Goal: Task Accomplishment & Management: Manage account settings

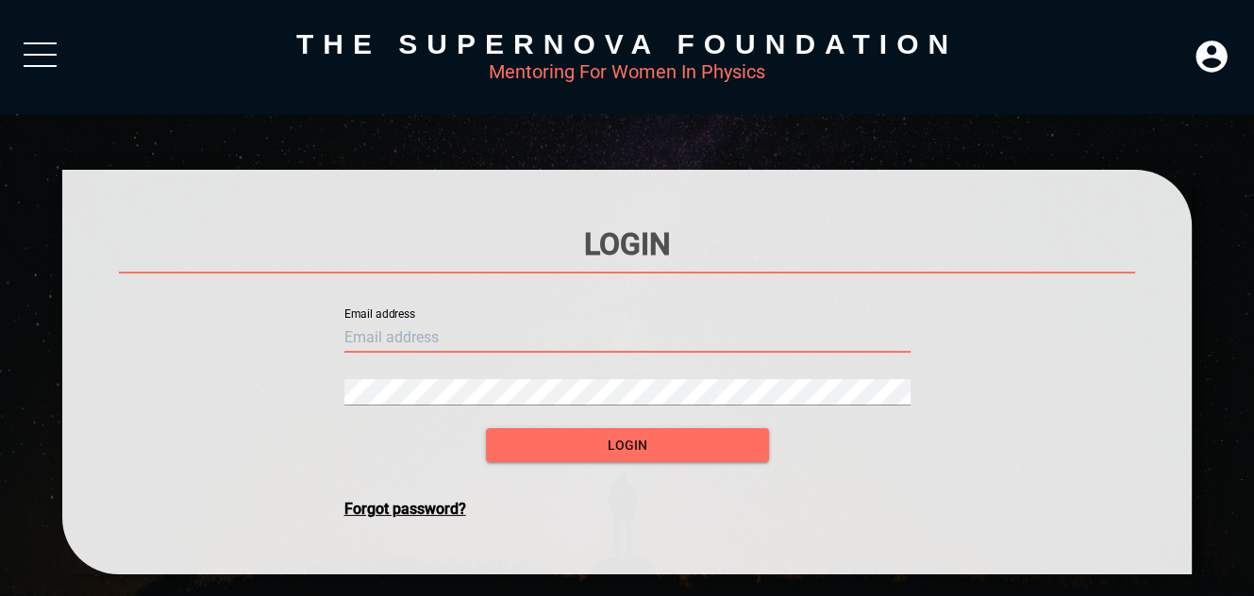
click at [448, 330] on input "text" at bounding box center [627, 338] width 566 height 30
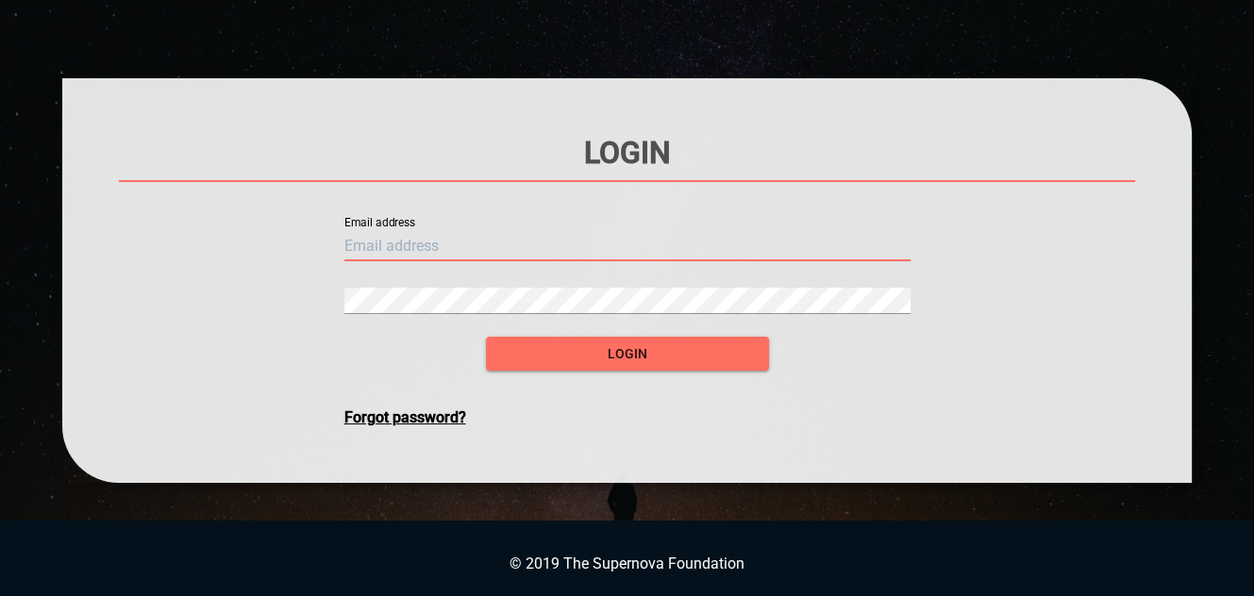
type input "d"
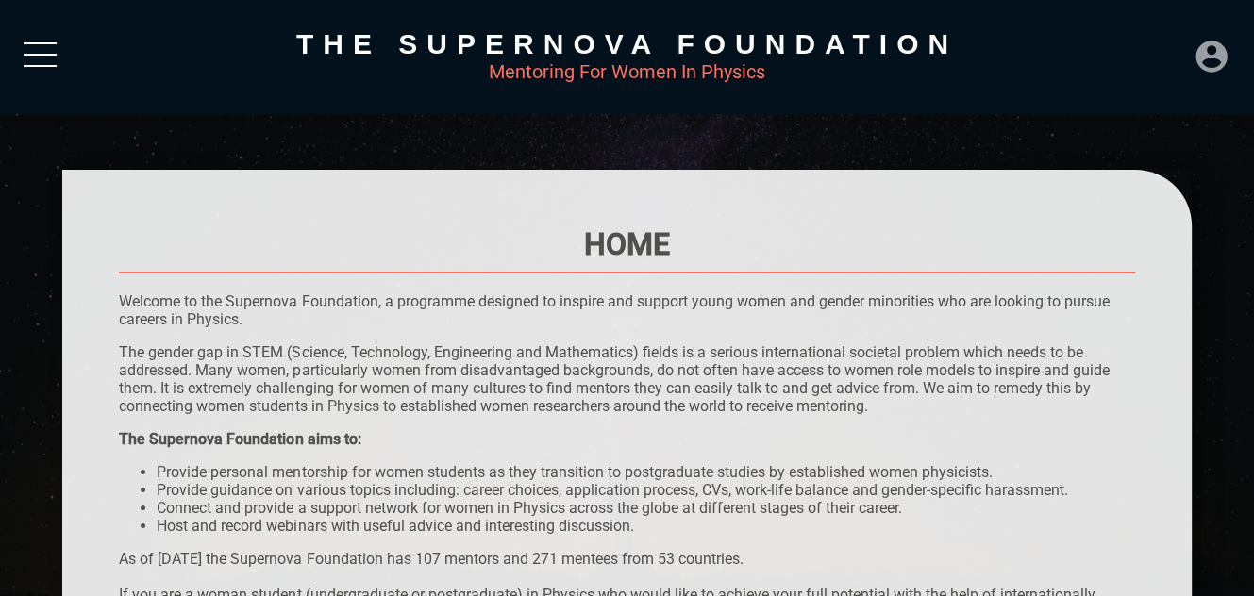
click at [1215, 51] on icon at bounding box center [1212, 57] width 38 height 38
click at [1144, 52] on div "LOGIN" at bounding box center [1148, 50] width 61 height 37
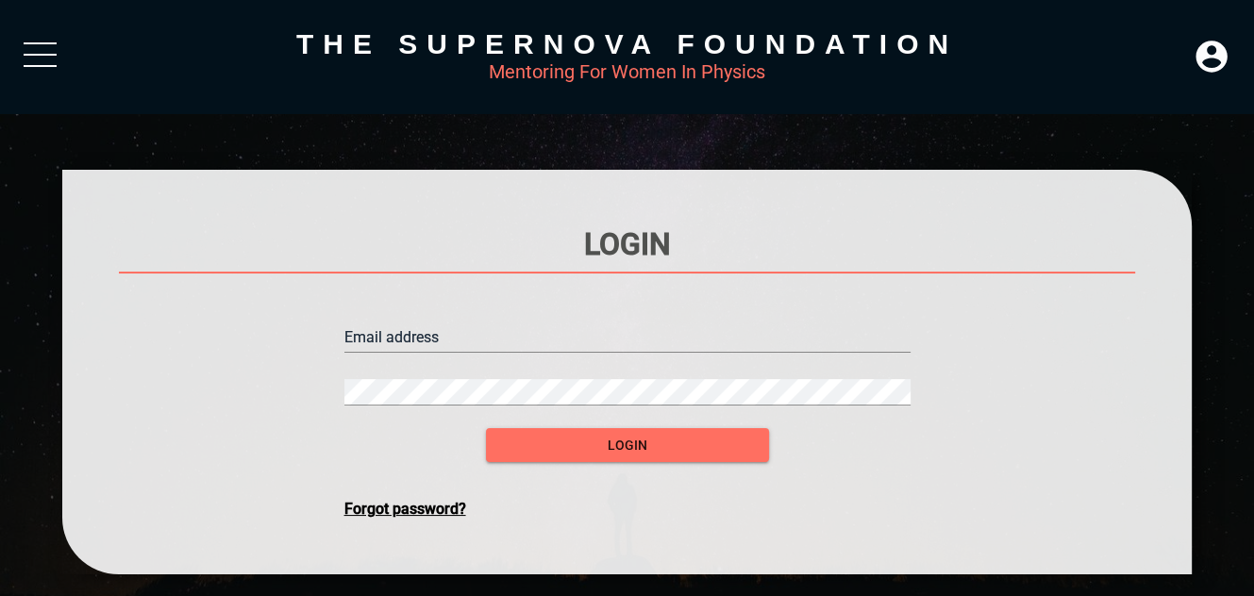
click at [603, 332] on input "text" at bounding box center [627, 338] width 566 height 30
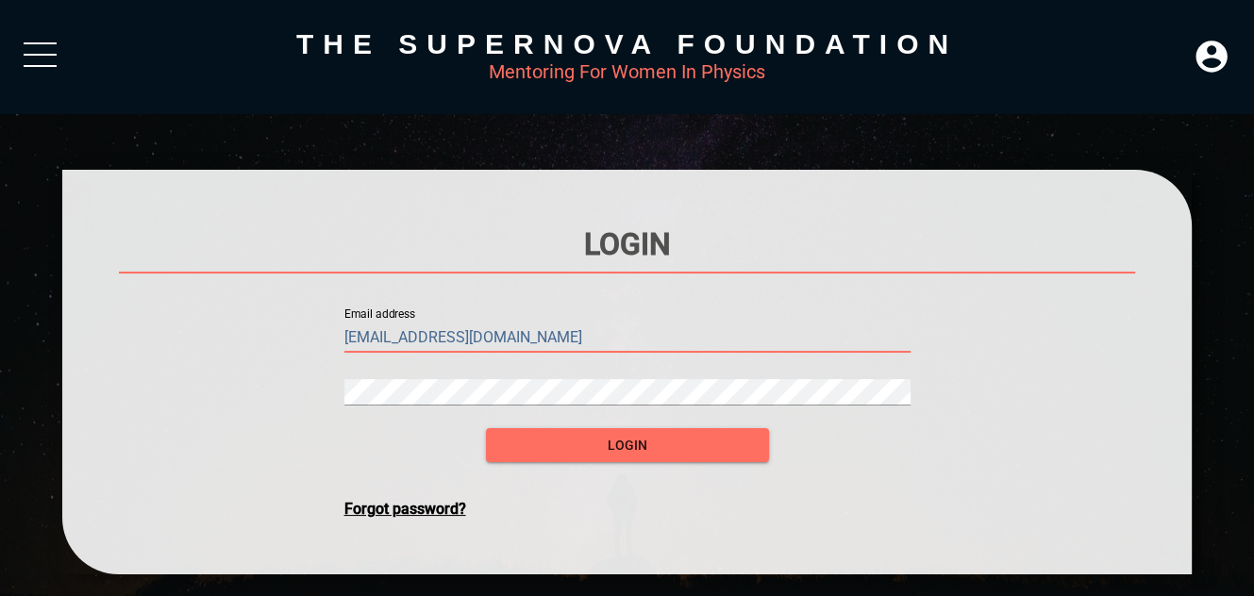
type input "[EMAIL_ADDRESS][DOMAIN_NAME]"
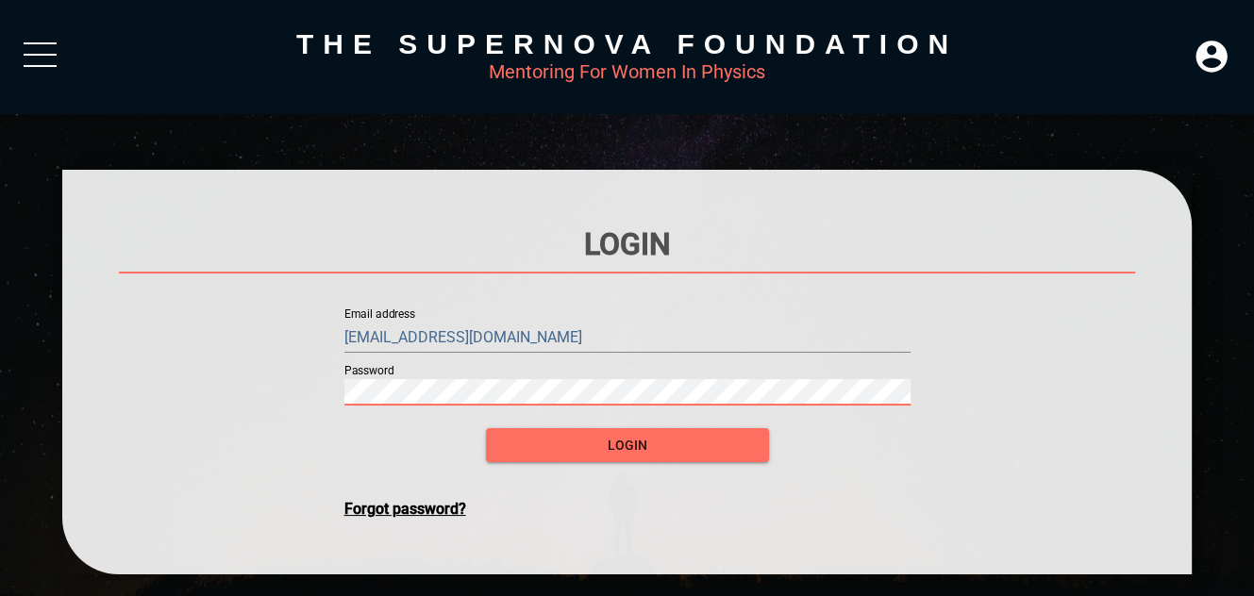
click at [486, 428] on button "login" at bounding box center [627, 445] width 283 height 35
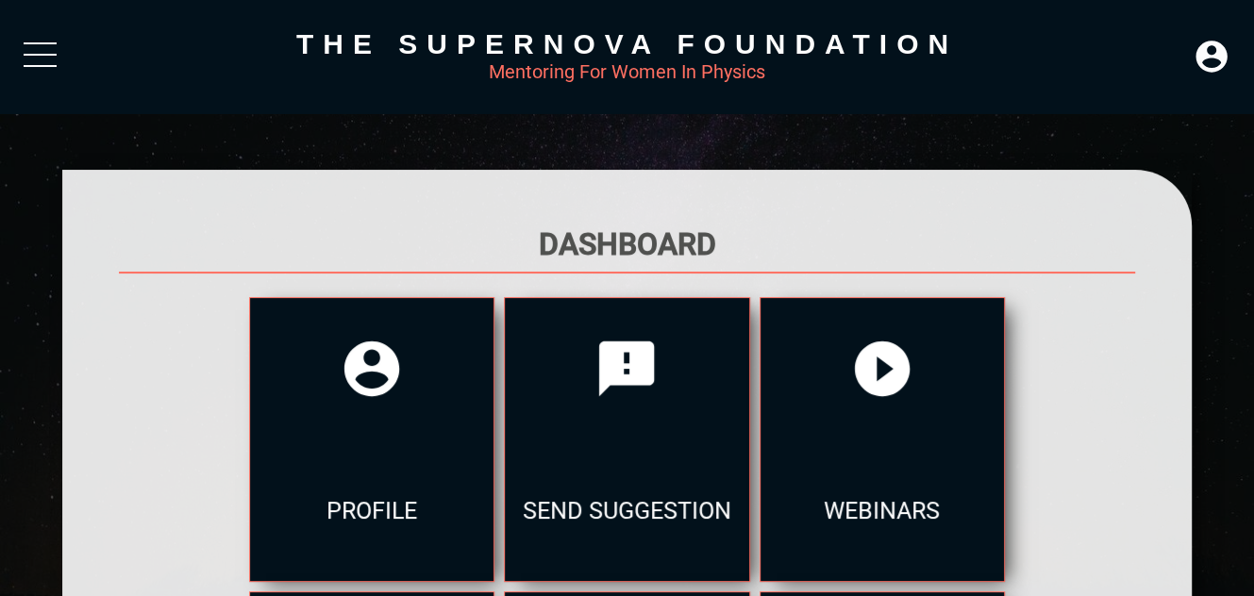
click at [92, 309] on div at bounding box center [626, 554] width 1128 height 768
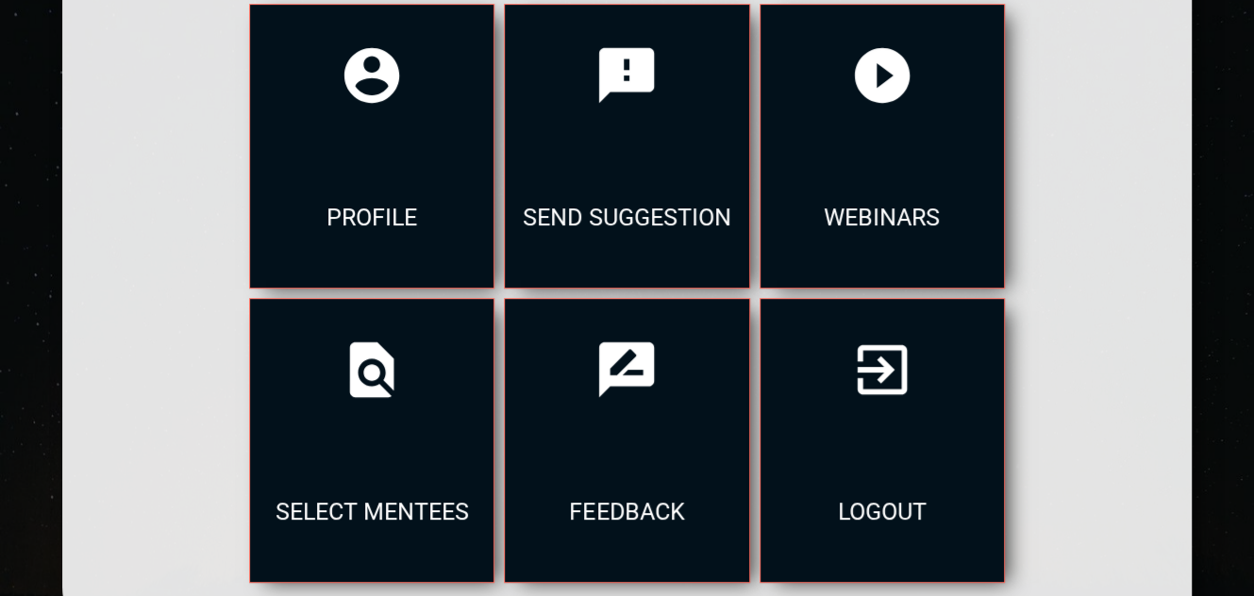
scroll to position [298, 0]
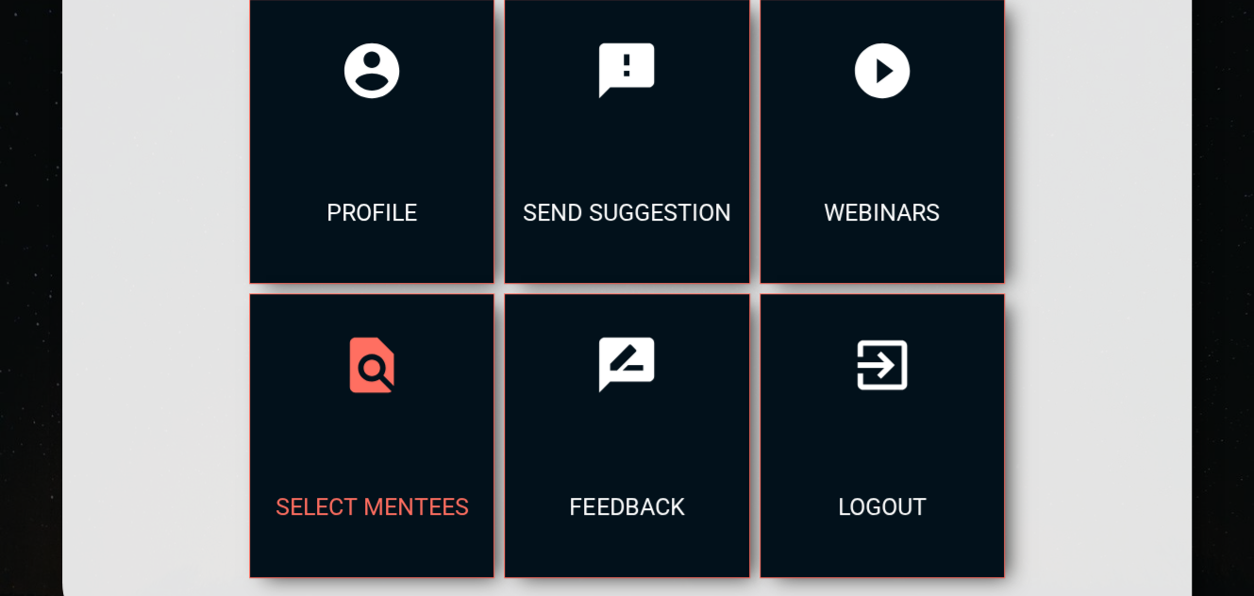
click at [289, 383] on div at bounding box center [371, 365] width 243 height 142
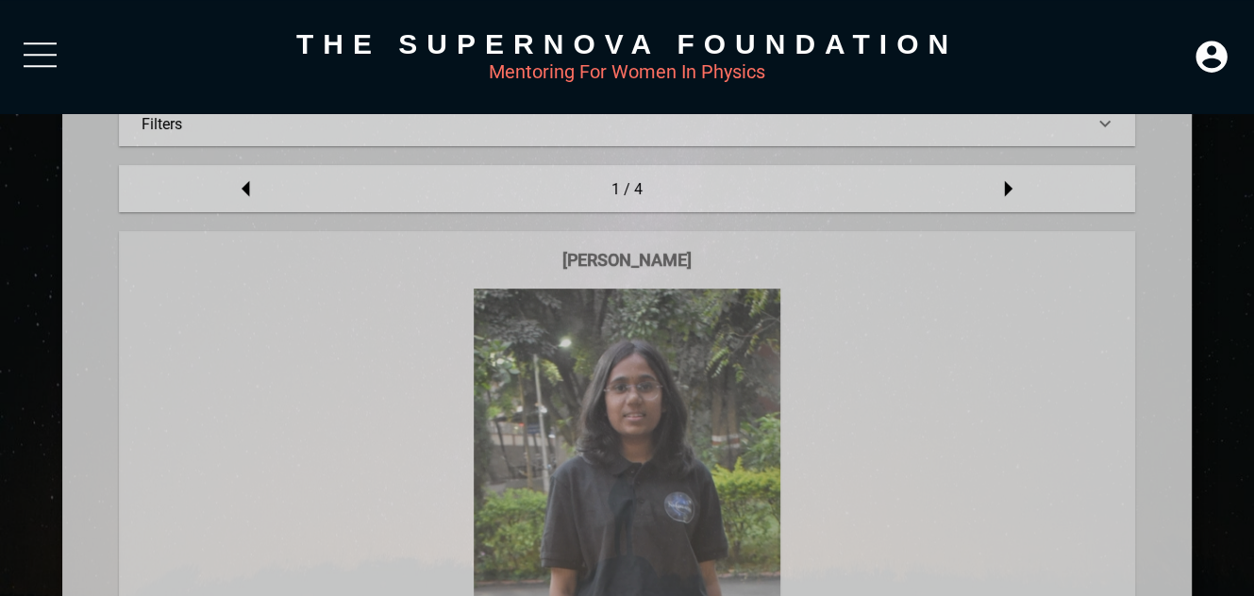
scroll to position [238, 0]
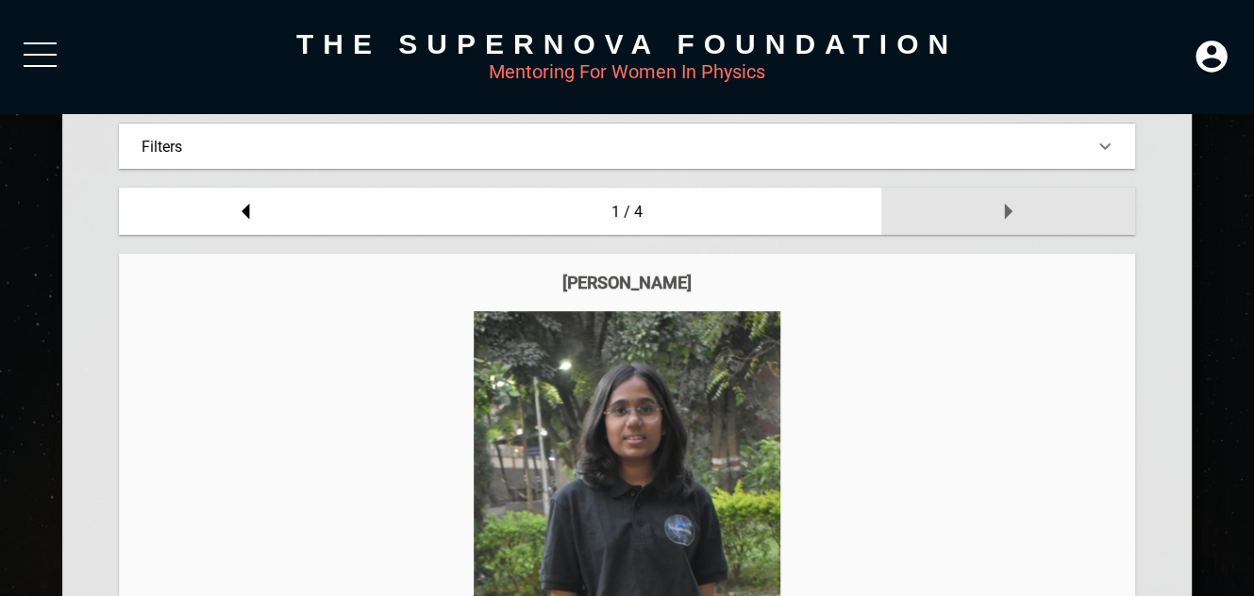
click at [999, 200] on icon at bounding box center [1008, 211] width 38 height 38
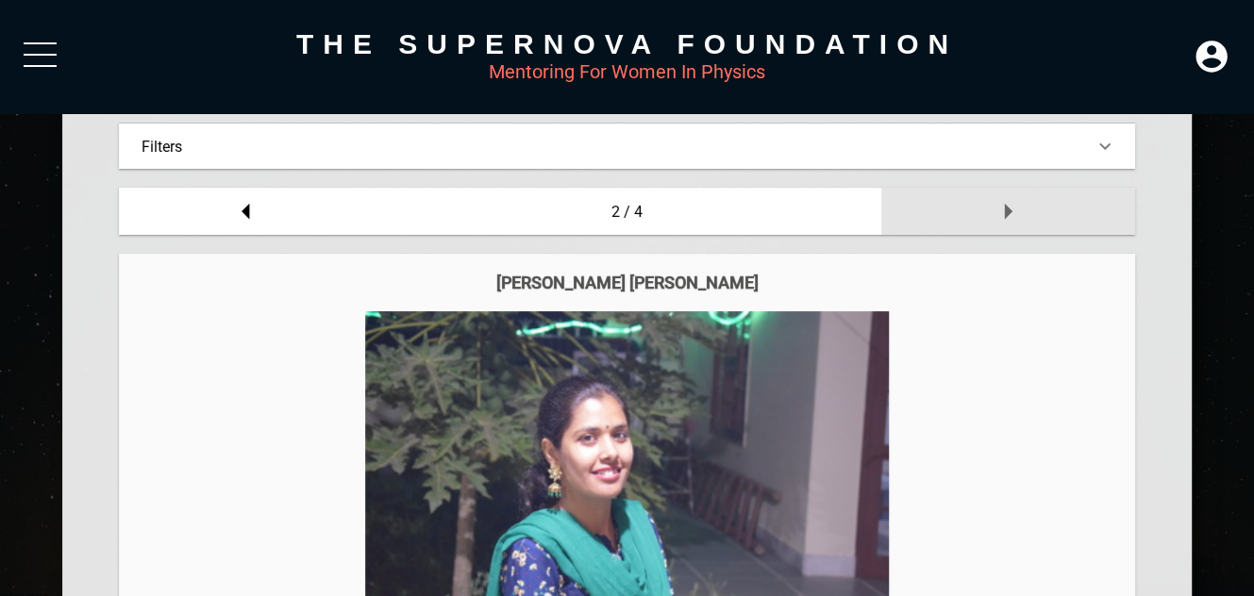
click at [999, 200] on icon at bounding box center [1008, 211] width 38 height 38
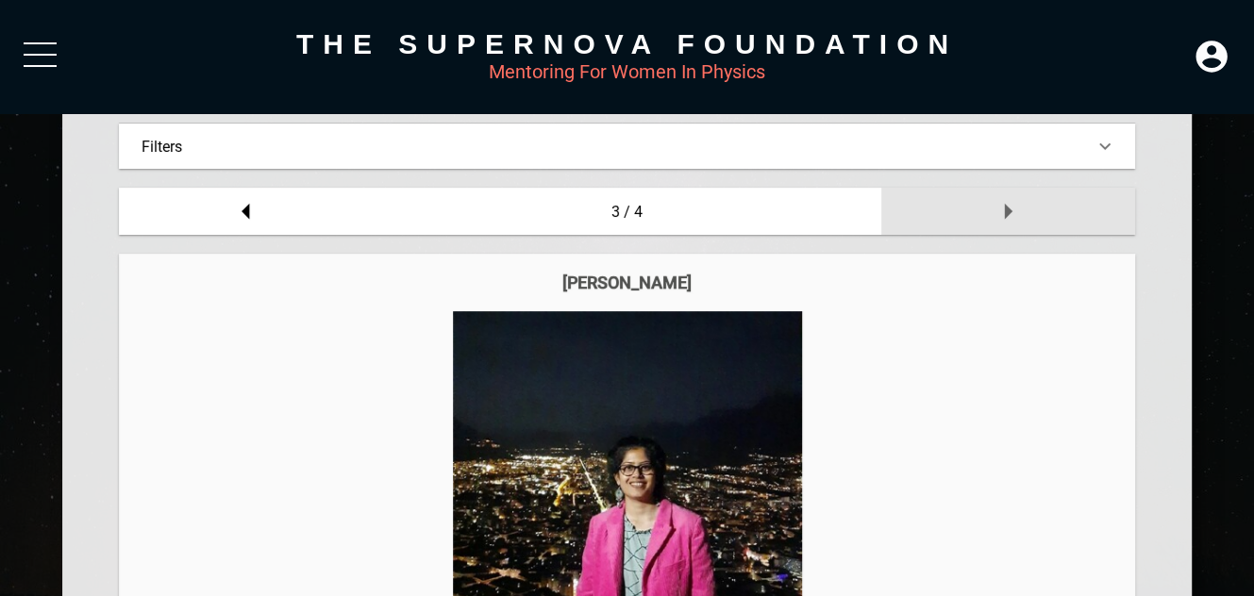
click at [999, 199] on icon at bounding box center [1008, 211] width 38 height 38
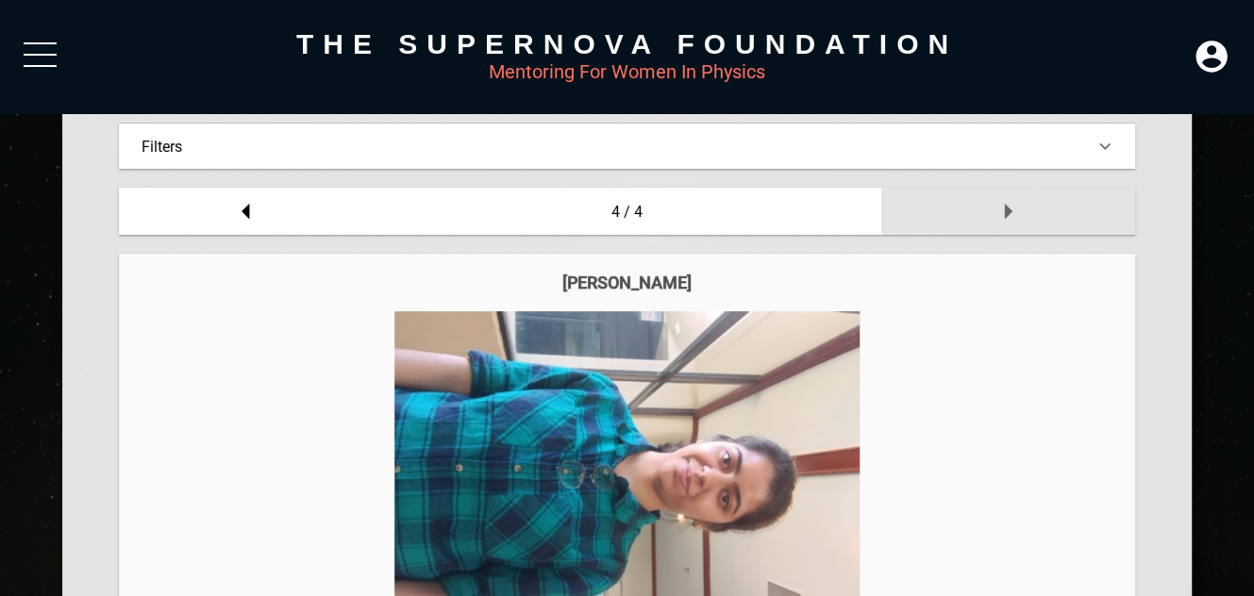
click at [999, 199] on icon at bounding box center [1008, 211] width 38 height 38
click at [995, 223] on icon at bounding box center [1008, 211] width 38 height 38
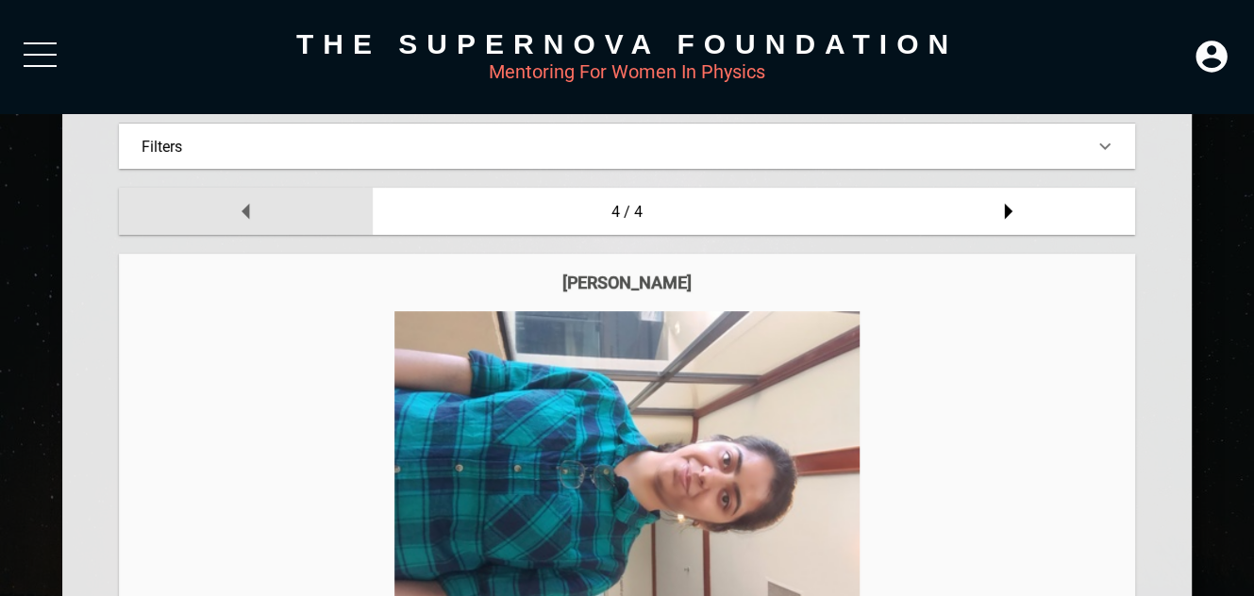
click at [260, 202] on icon at bounding box center [246, 211] width 38 height 38
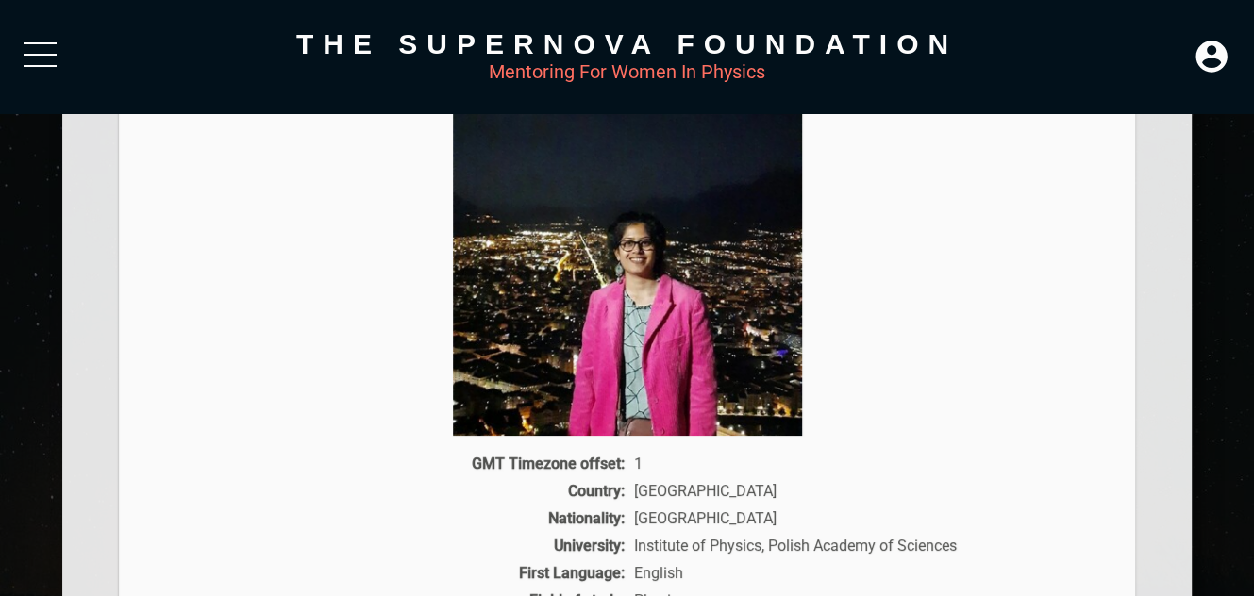
scroll to position [163, 0]
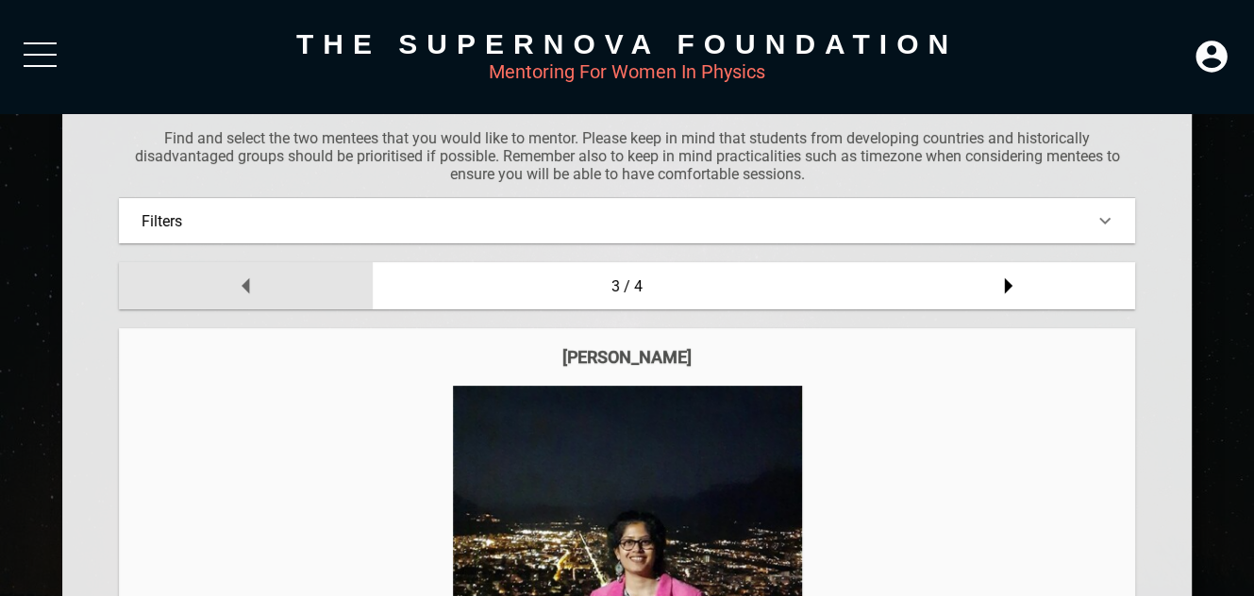
click at [209, 274] on div at bounding box center [246, 285] width 254 height 47
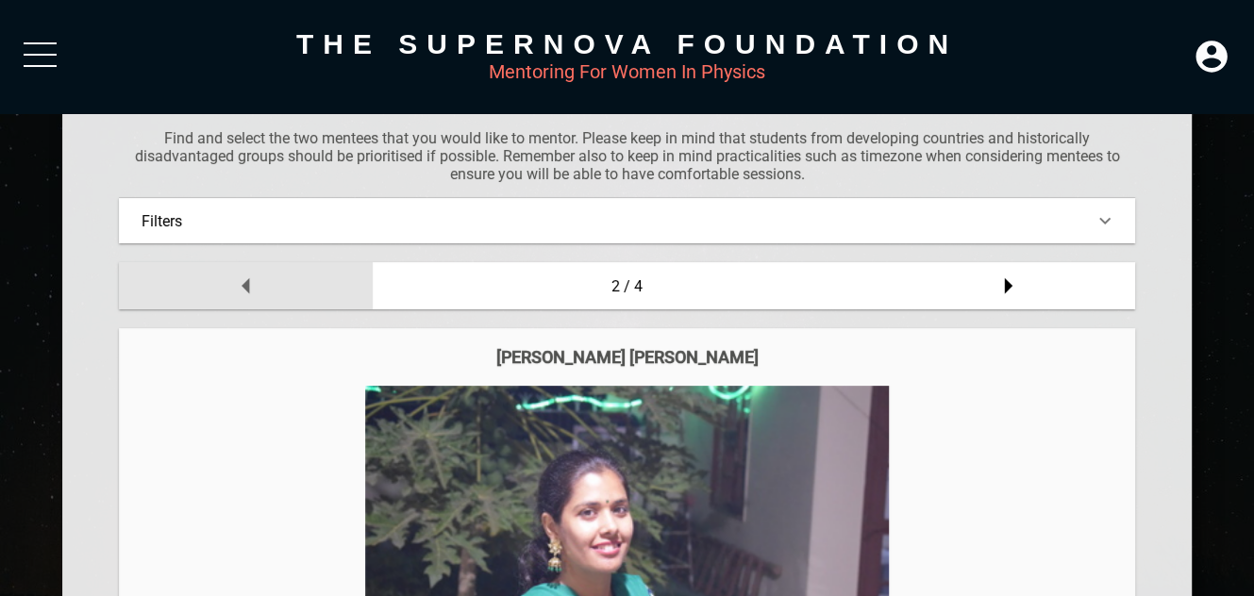
click at [209, 274] on div at bounding box center [246, 285] width 254 height 47
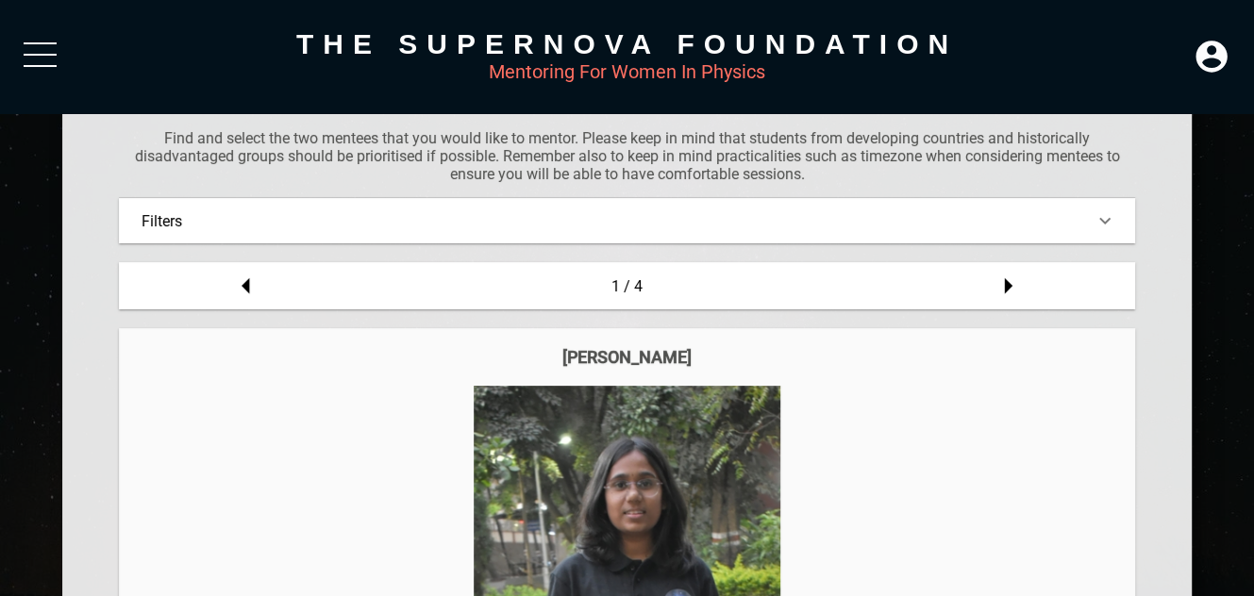
click at [226, 219] on div "Filters" at bounding box center [627, 221] width 970 height 18
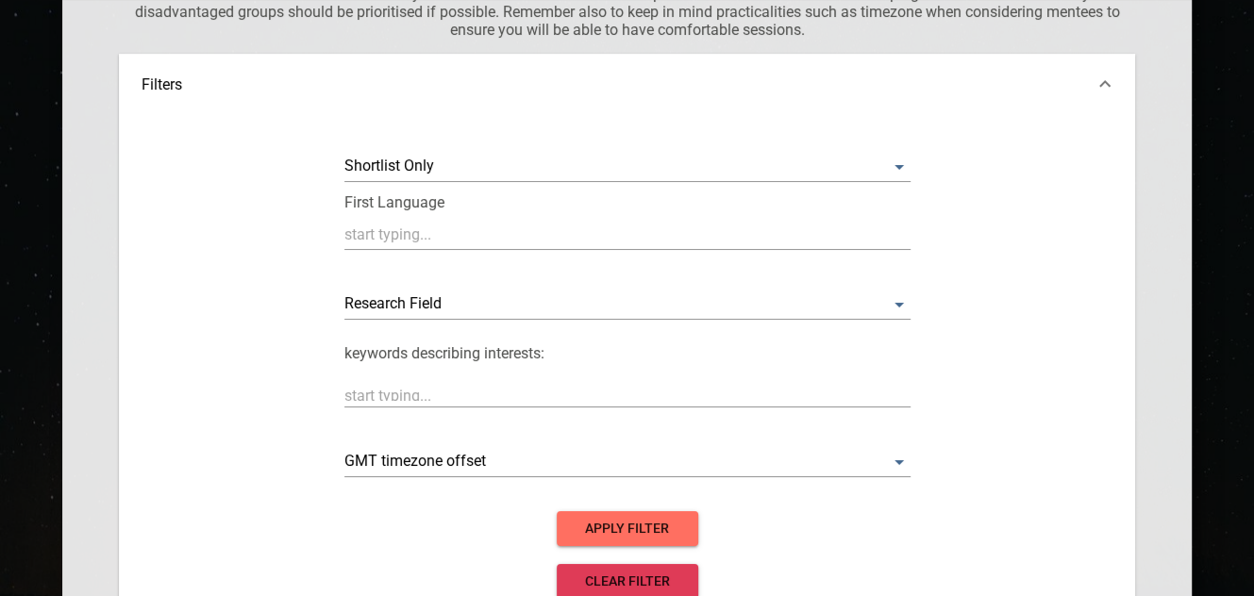
scroll to position [312, 0]
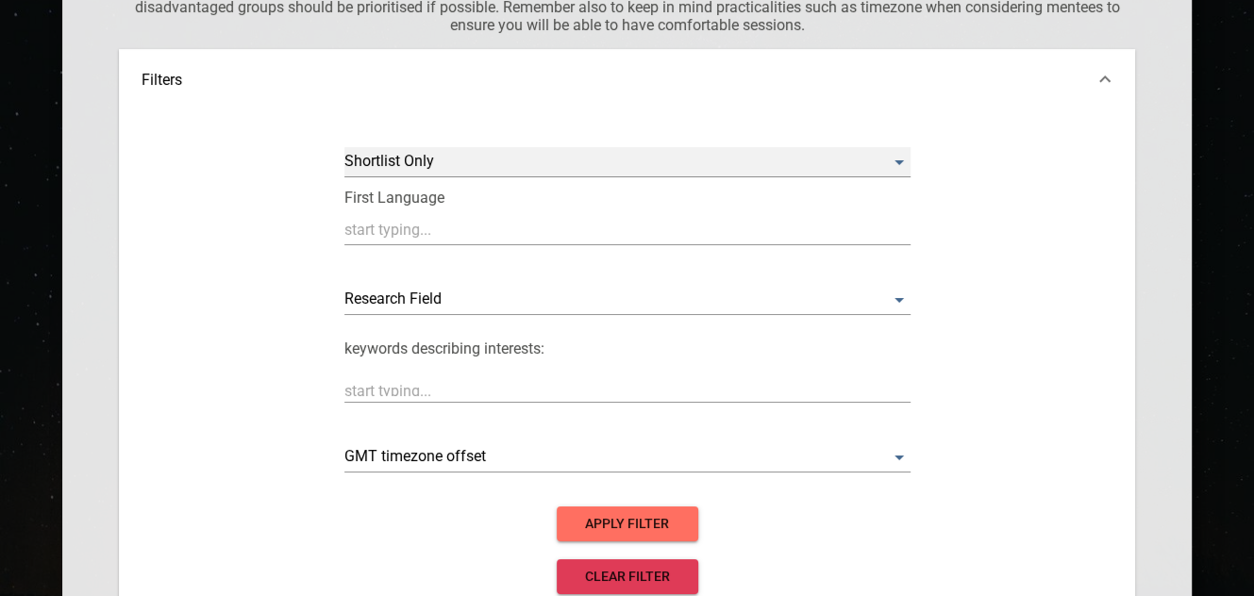
click at [443, 156] on Only "​" at bounding box center [627, 162] width 566 height 30
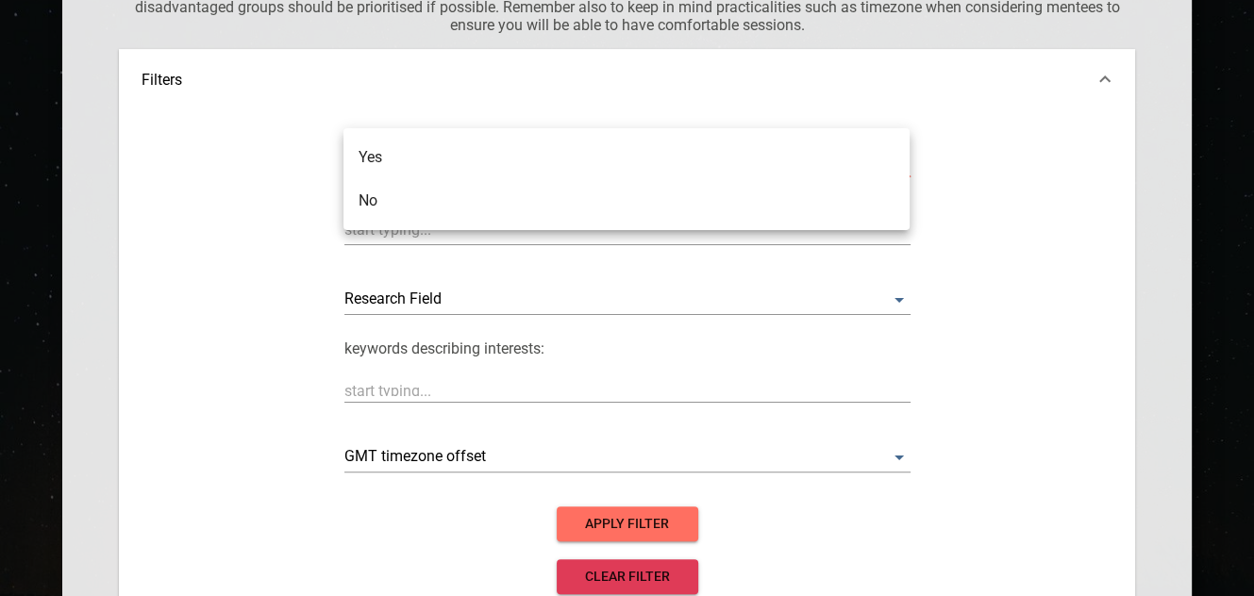
click at [292, 184] on div at bounding box center [627, 298] width 1254 height 596
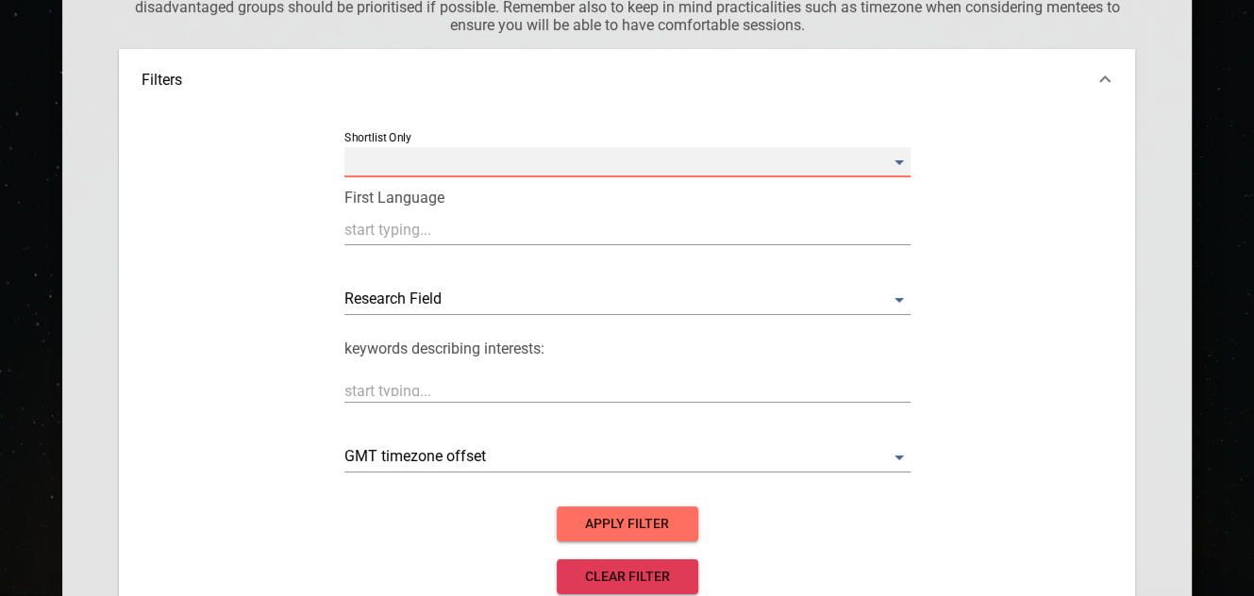
click at [424, 151] on Only "​" at bounding box center [627, 162] width 566 height 30
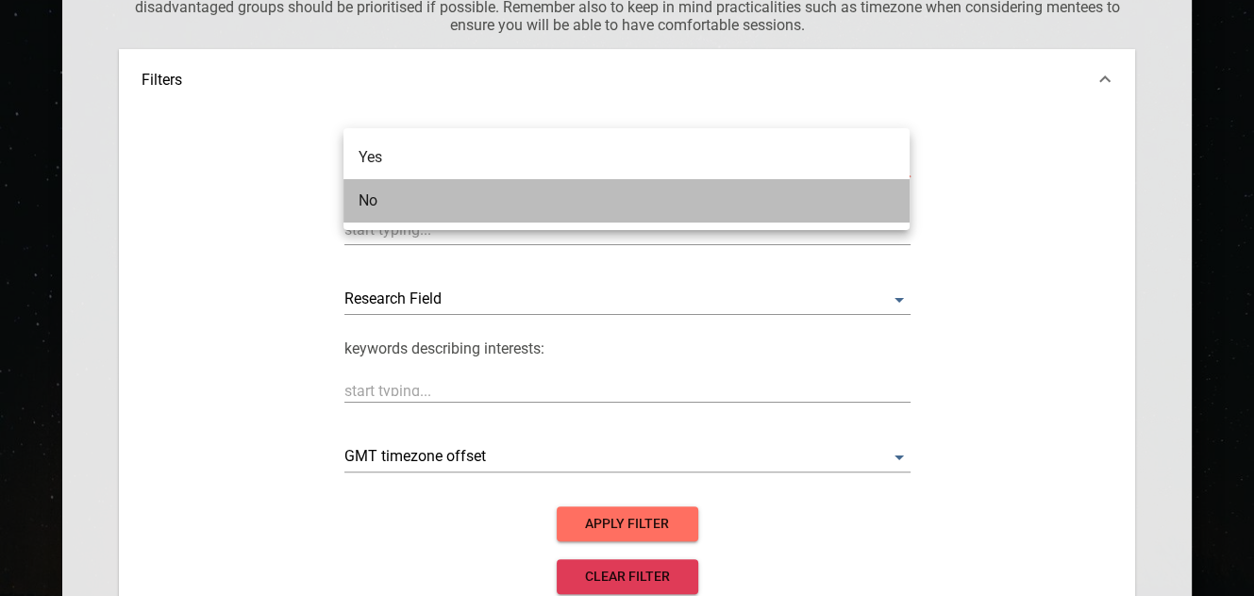
click at [389, 206] on li "No" at bounding box center [626, 200] width 566 height 43
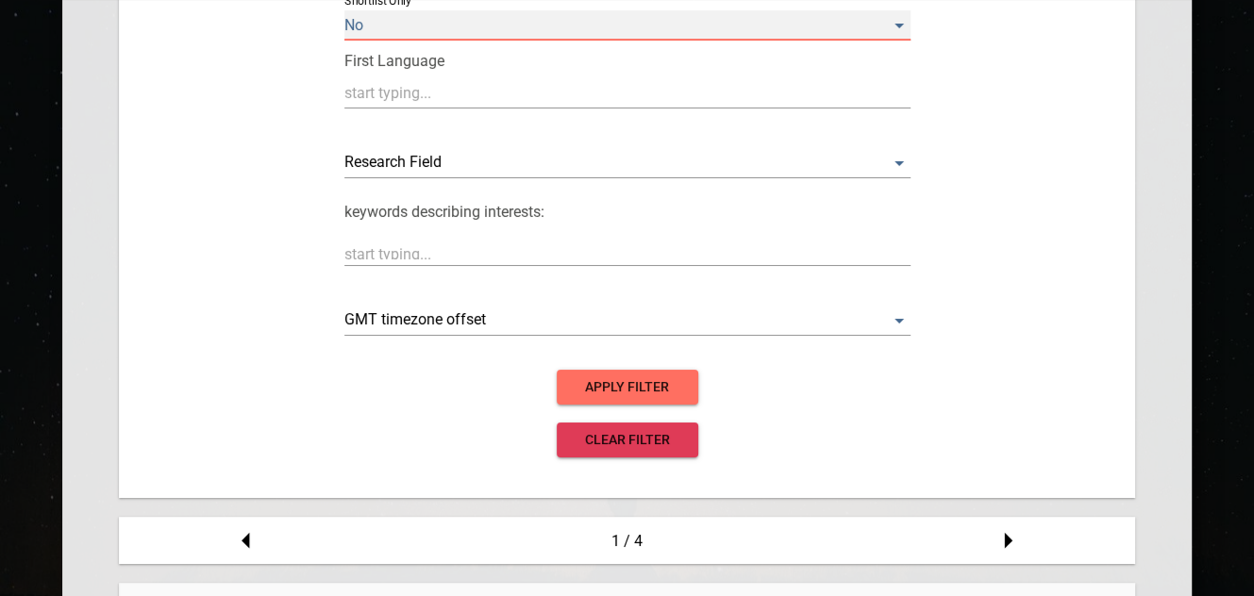
scroll to position [462, 0]
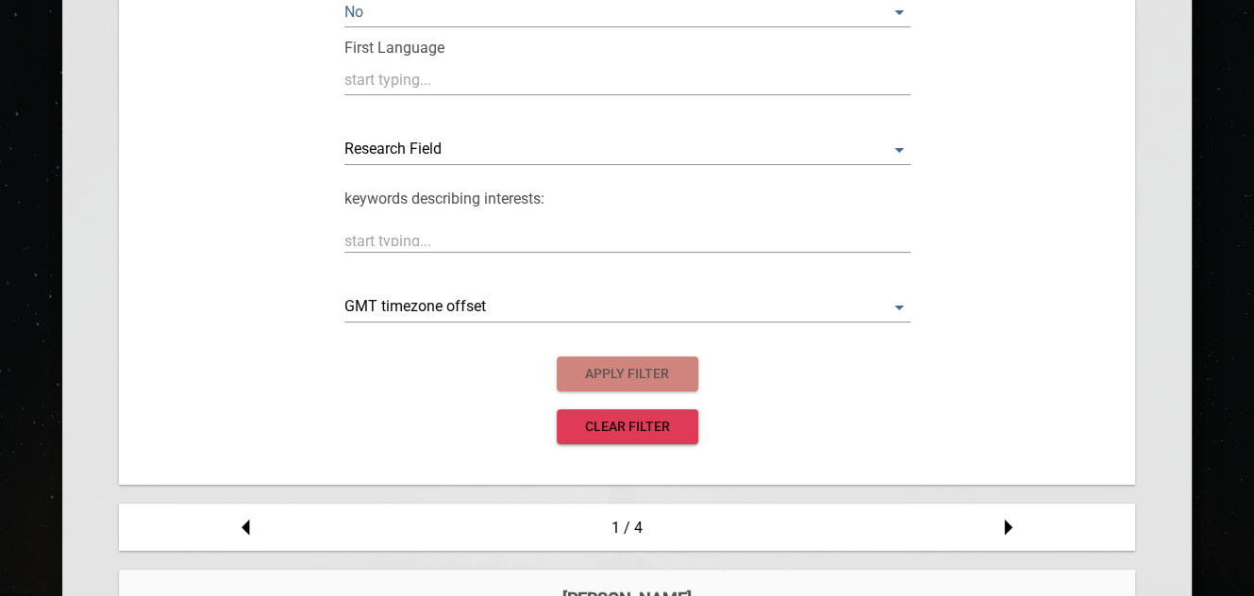
click at [603, 369] on span "apply filter" at bounding box center [627, 374] width 111 height 24
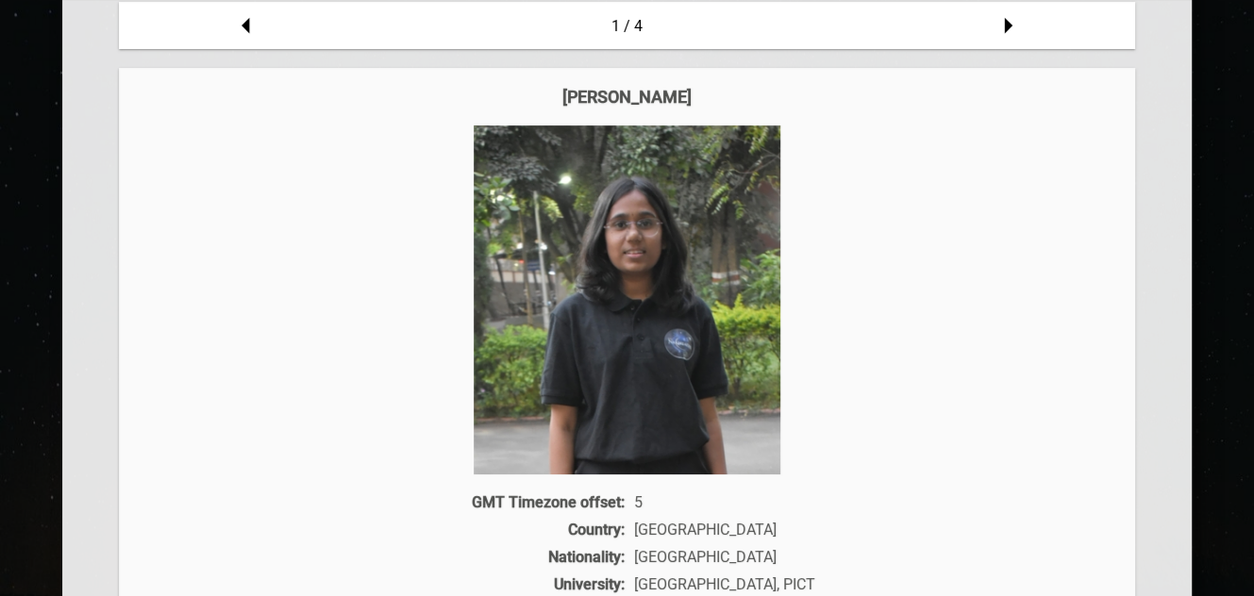
scroll to position [312, 0]
